Goal: Contribute content: Add original content to the website for others to see

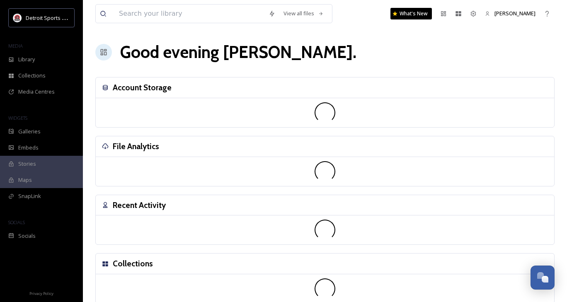
click at [75, 136] on div "Galleries" at bounding box center [41, 131] width 83 height 16
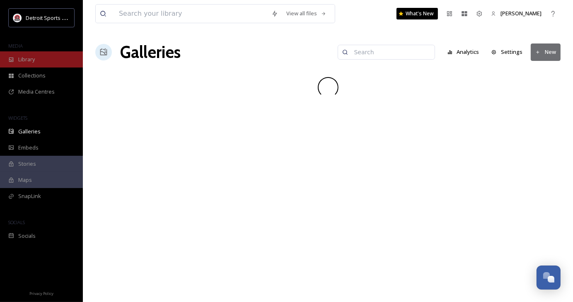
click at [50, 61] on div "Library" at bounding box center [41, 59] width 83 height 16
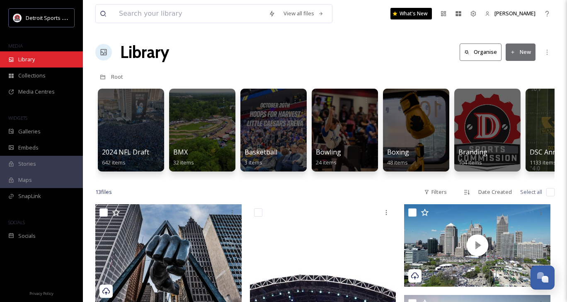
click at [49, 57] on div "Library" at bounding box center [41, 59] width 83 height 16
click at [518, 54] on button "New" at bounding box center [521, 52] width 30 height 17
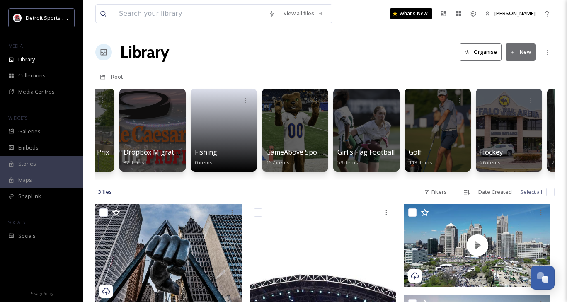
scroll to position [0, 621]
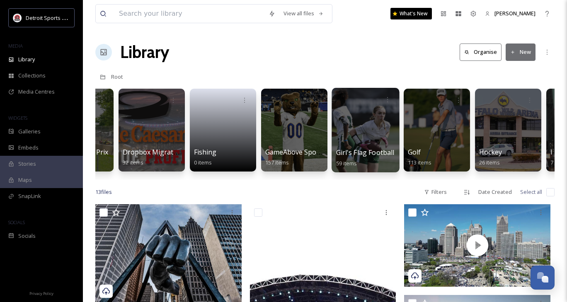
click at [382, 128] on div at bounding box center [366, 130] width 68 height 85
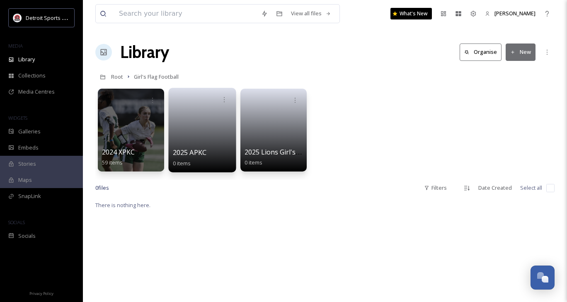
click at [218, 139] on link at bounding box center [202, 127] width 59 height 40
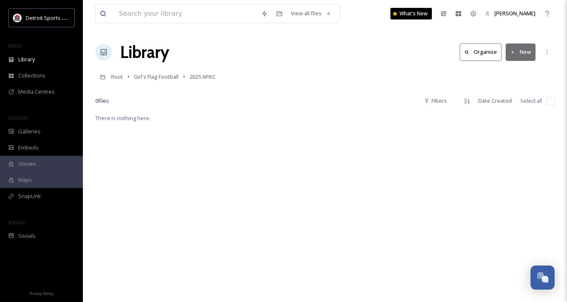
click at [288, 153] on div "There is nothing here." at bounding box center [324, 264] width 459 height 302
click at [518, 58] on button "New" at bounding box center [521, 52] width 30 height 17
click at [522, 77] on div "File Upload" at bounding box center [511, 71] width 47 height 16
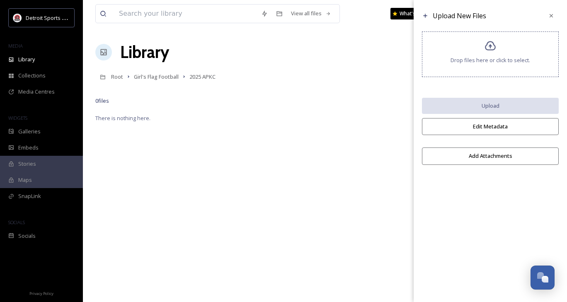
click at [491, 56] on span "Drop files here or click to select." at bounding box center [490, 60] width 80 height 8
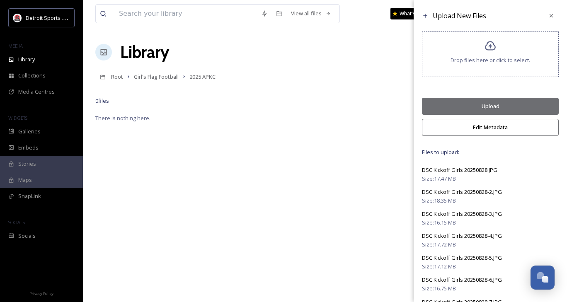
click at [513, 102] on button "Upload" at bounding box center [490, 106] width 137 height 17
